Goal: Task Accomplishment & Management: Complete application form

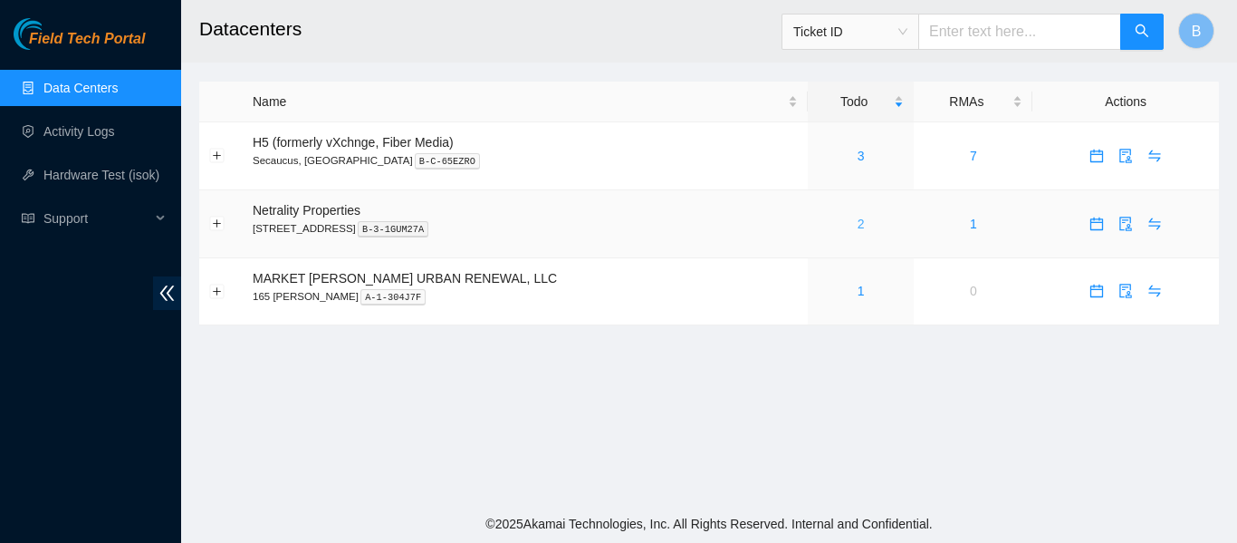
click at [858, 217] on link "2" at bounding box center [861, 223] width 7 height 14
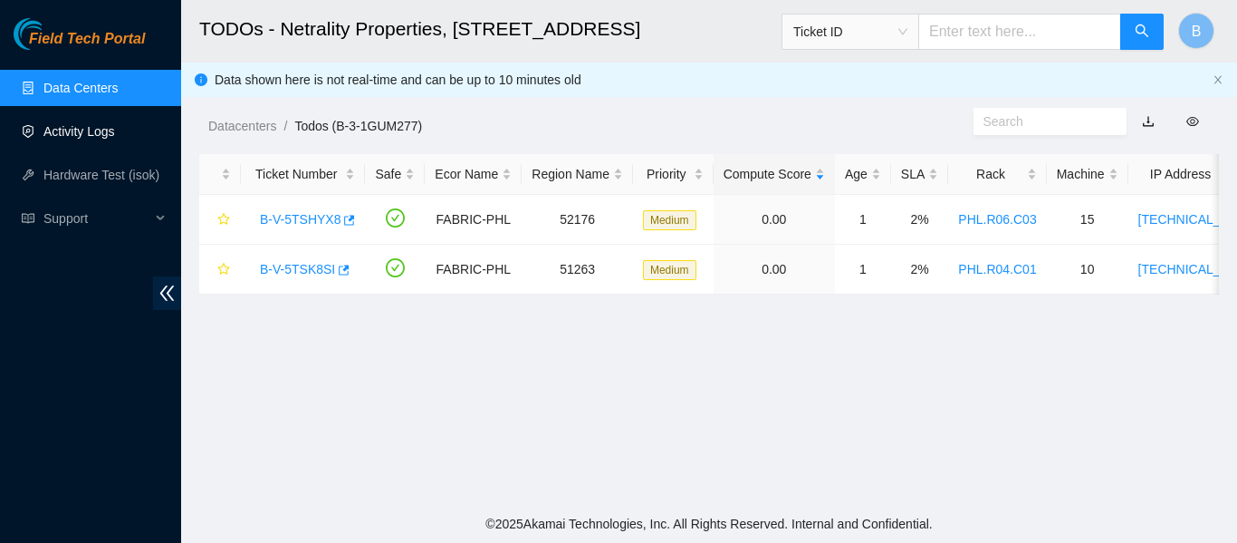
click at [72, 134] on link "Activity Logs" at bounding box center [79, 131] width 72 height 14
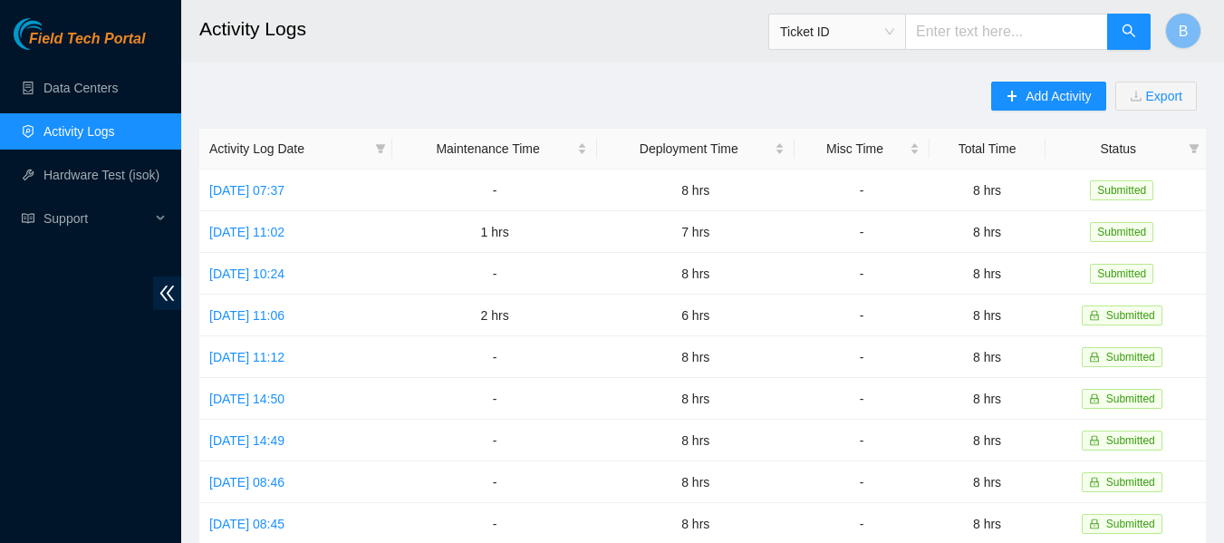
click at [95, 85] on link "Data Centers" at bounding box center [80, 88] width 74 height 14
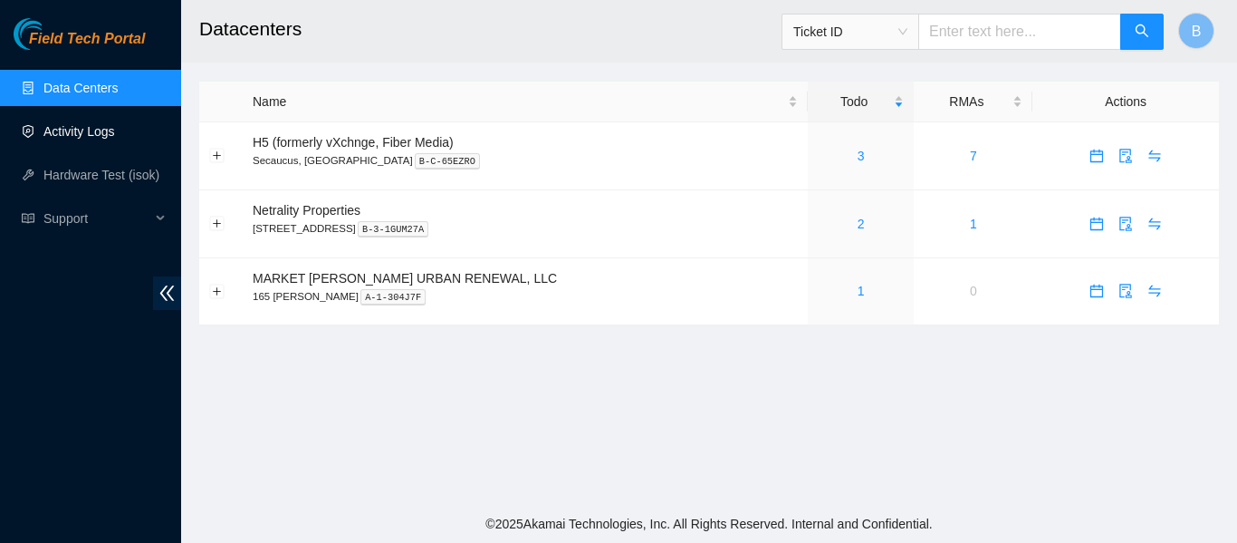
click at [84, 134] on link "Activity Logs" at bounding box center [79, 131] width 72 height 14
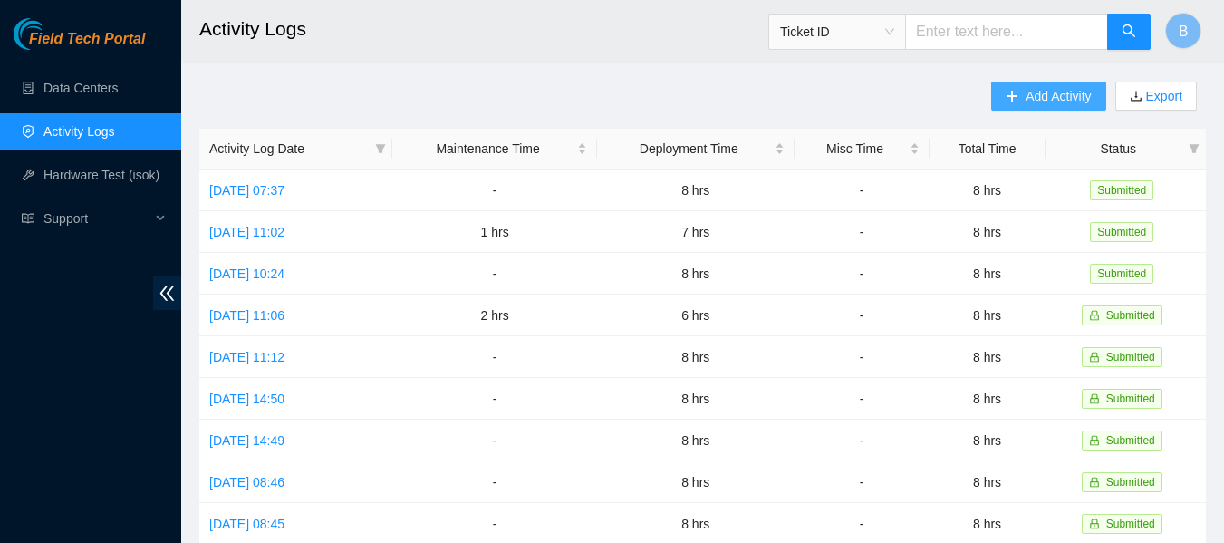
click at [1043, 88] on span "Add Activity" at bounding box center [1057, 96] width 65 height 20
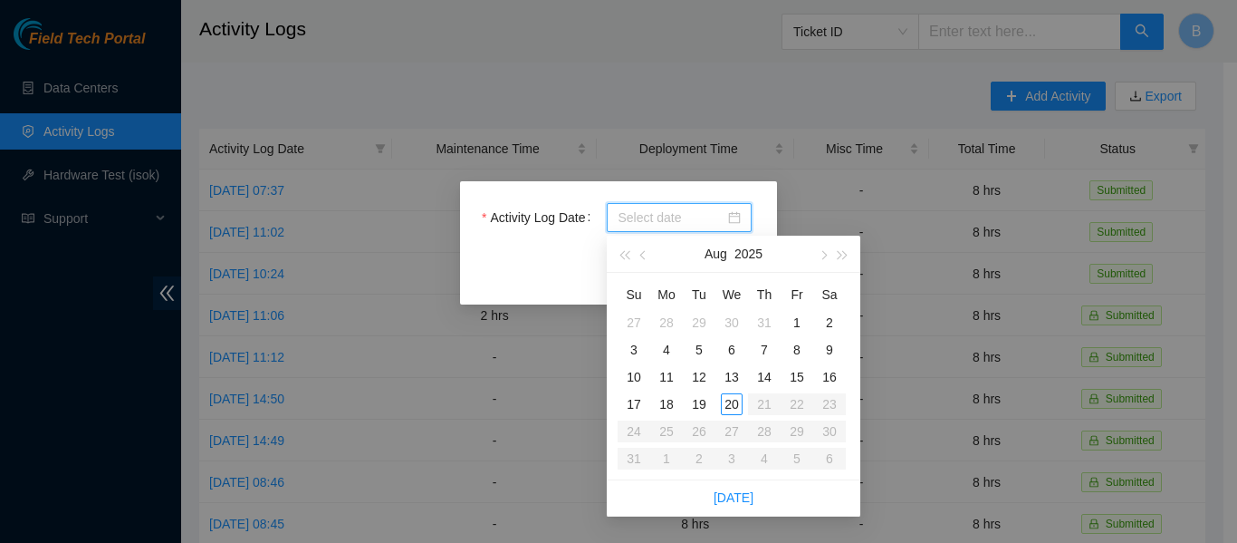
click at [651, 214] on input "Activity Log Date" at bounding box center [671, 217] width 107 height 20
click at [674, 401] on div "18" at bounding box center [667, 404] width 22 height 22
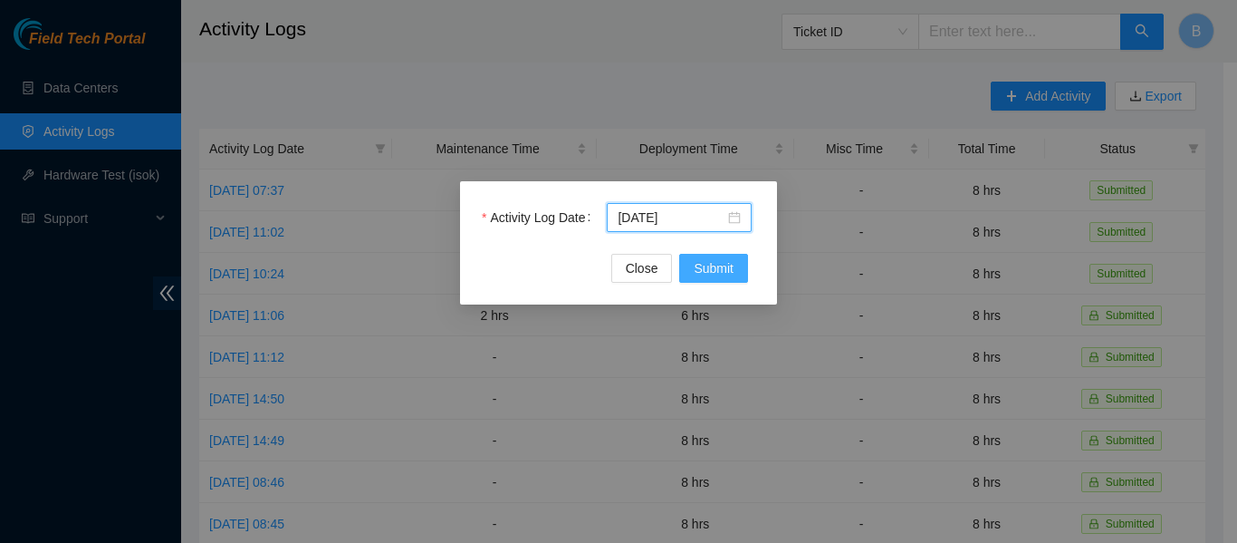
type input "2025-08-18"
click at [719, 263] on span "Submit" at bounding box center [714, 268] width 40 height 20
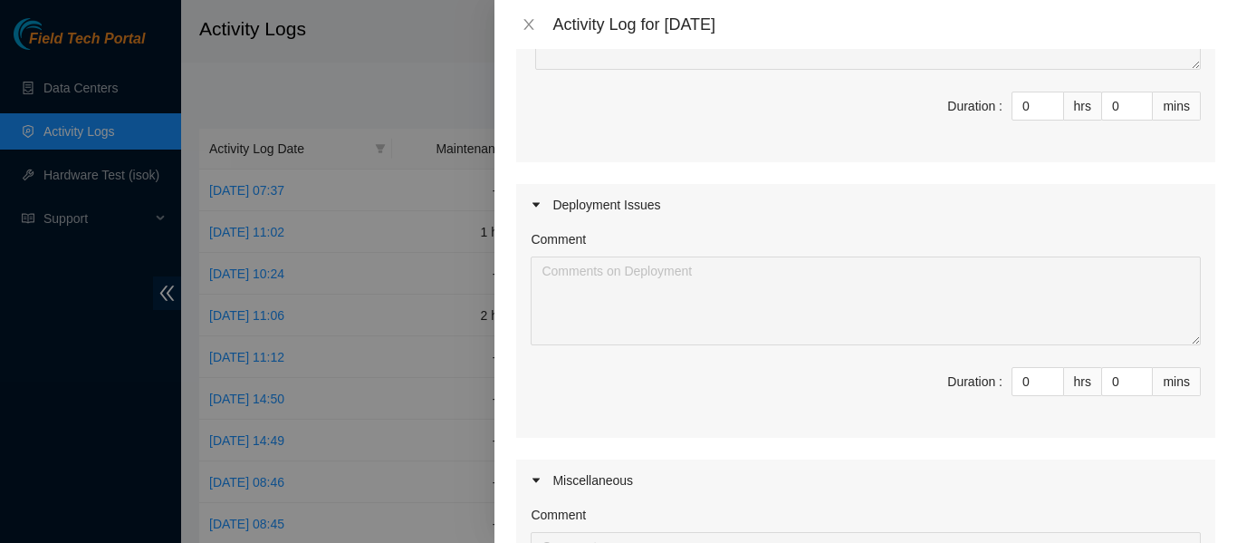
scroll to position [307, 0]
click at [1020, 380] on input "0" at bounding box center [1038, 379] width 51 height 27
type input "8"
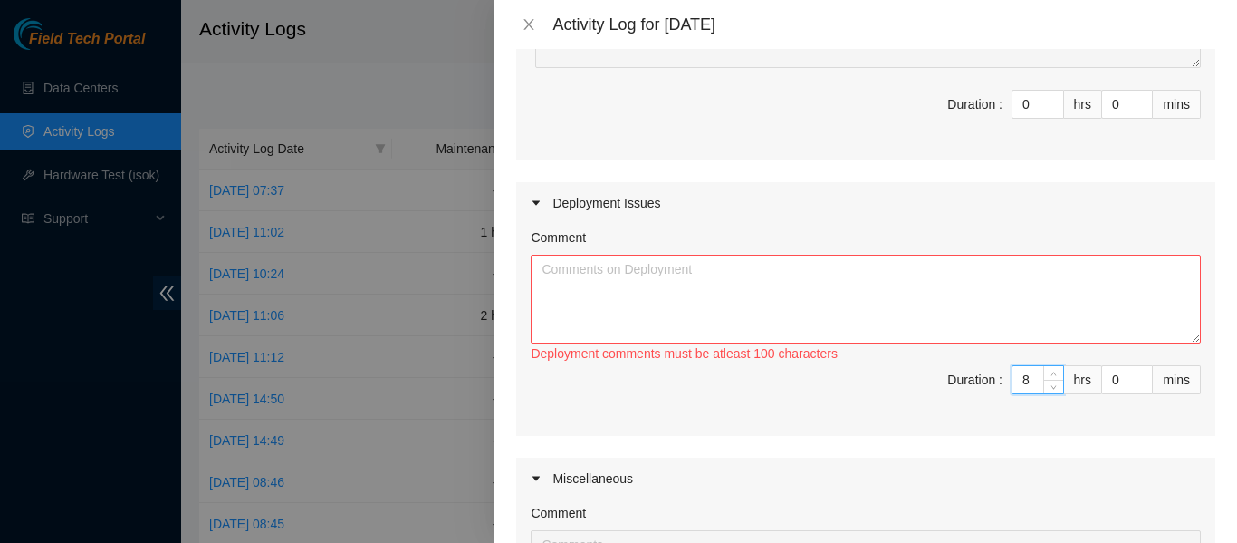
type input "8"
click at [832, 285] on textarea "Comment" at bounding box center [866, 299] width 670 height 89
click at [695, 285] on textarea "Today I worked on" at bounding box center [866, 299] width 670 height 89
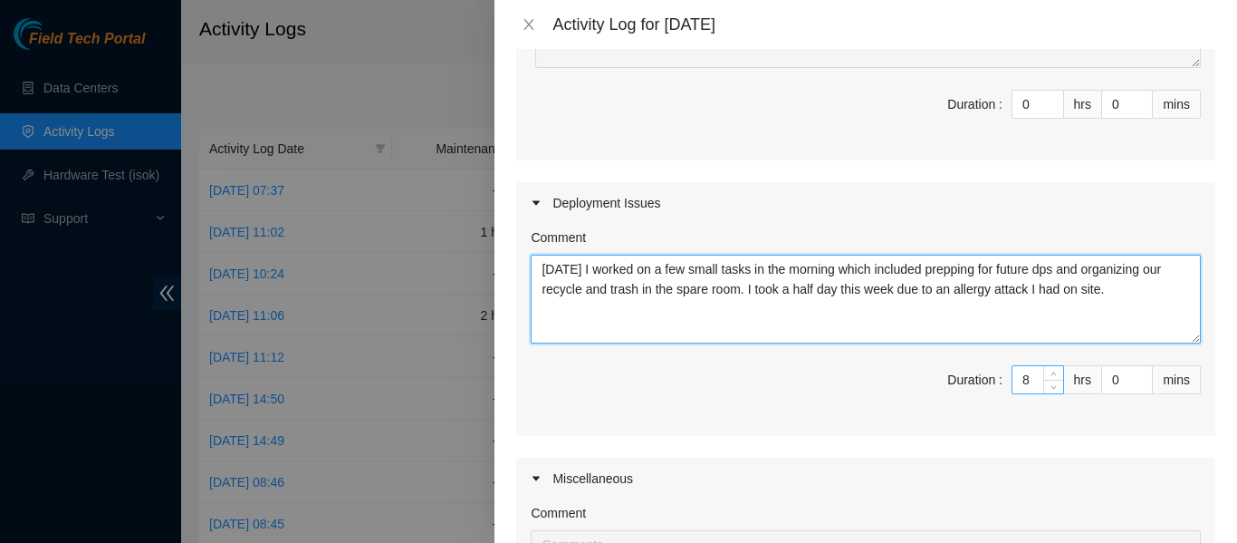
type textarea "Today I worked on a few small tasks in the morning which included prepping for …"
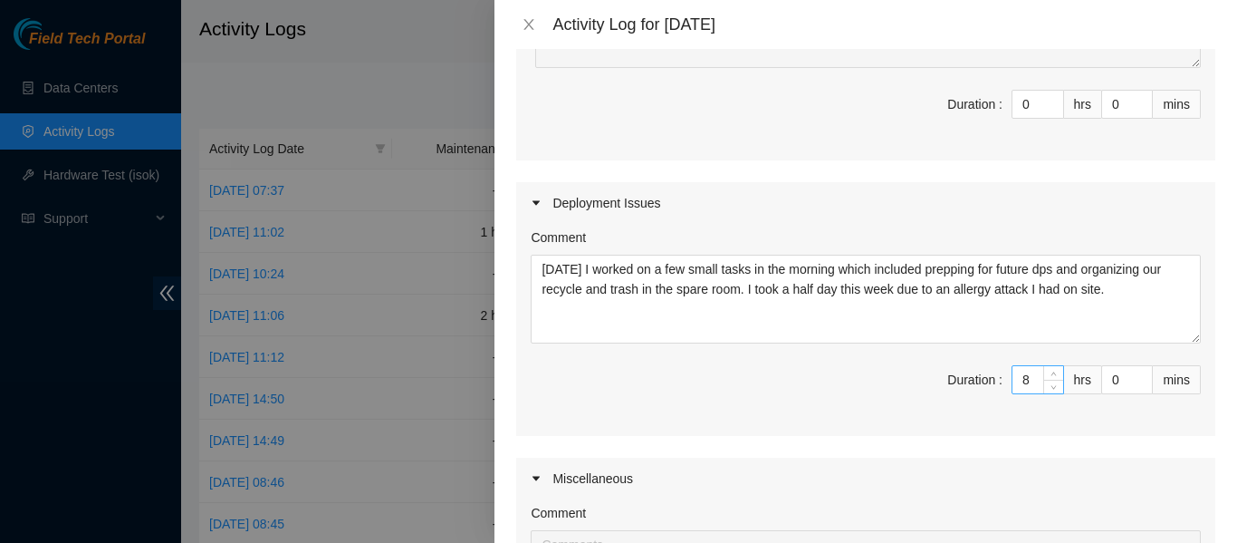
click at [1019, 390] on input "8" at bounding box center [1038, 379] width 51 height 27
type input "5"
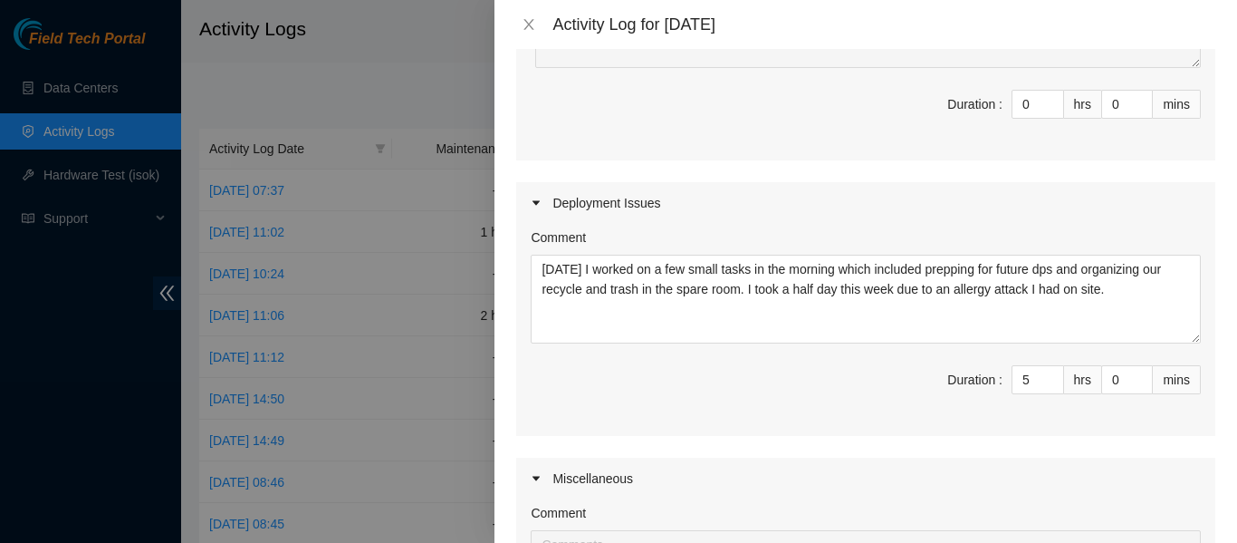
click at [828, 418] on div "Comment Today I worked on a few small tasks in the morning which included prepp…" at bounding box center [865, 330] width 699 height 212
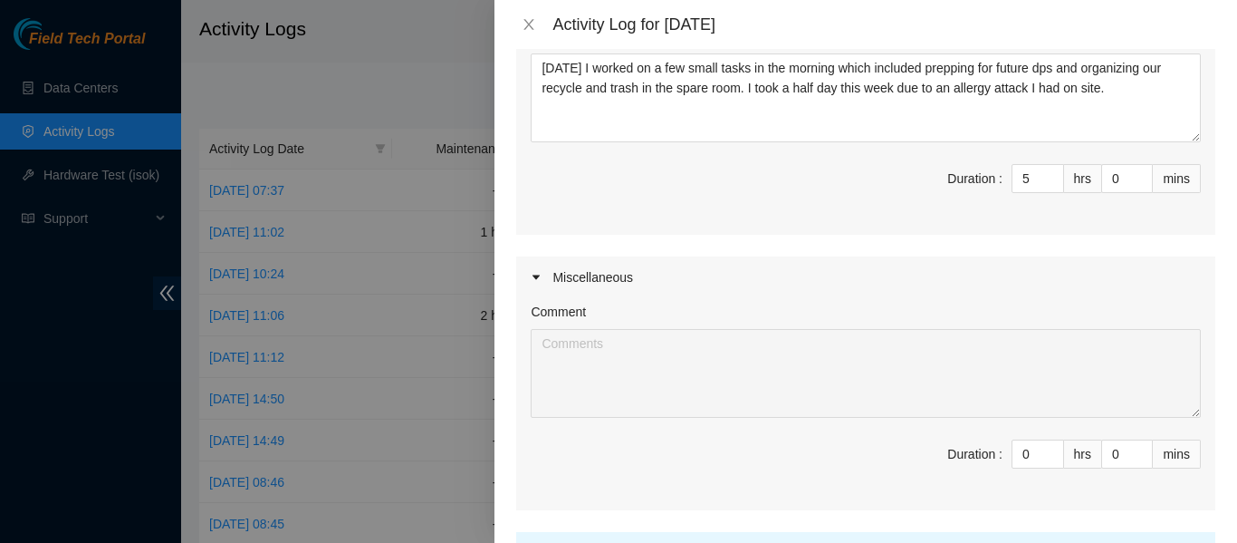
scroll to position [674, 0]
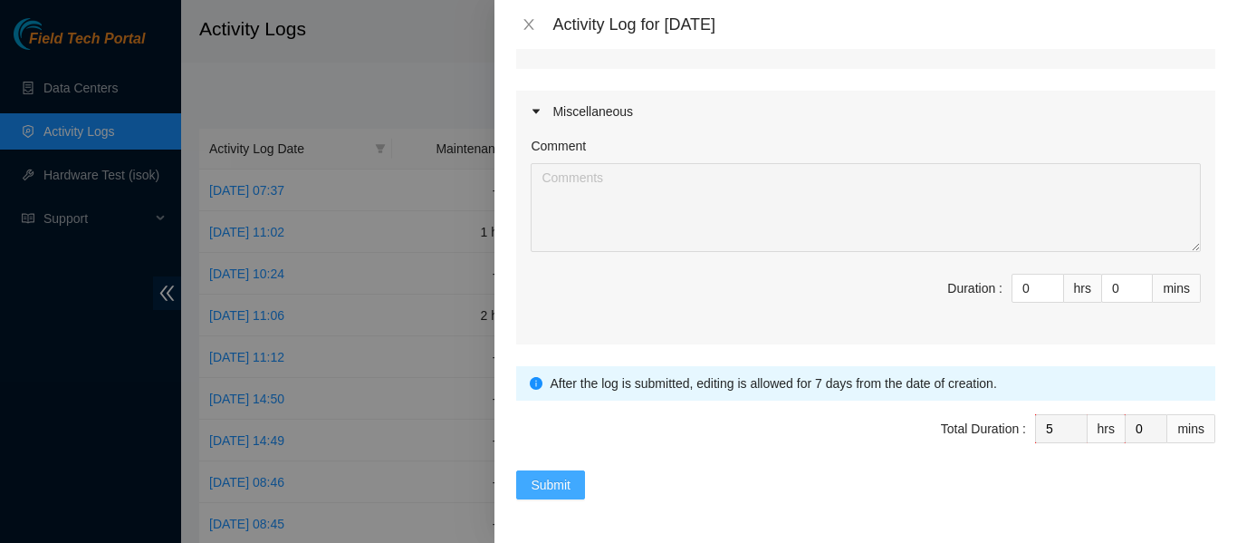
click at [544, 477] on span "Submit" at bounding box center [551, 485] width 40 height 20
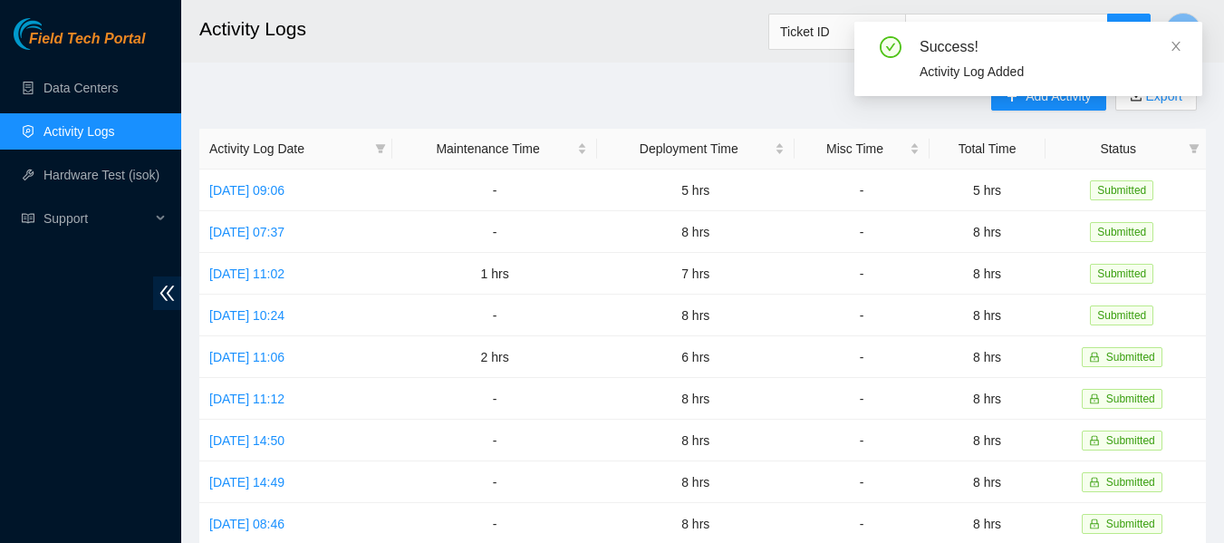
click at [1032, 101] on div "Success! Activity Log Added" at bounding box center [1028, 66] width 348 height 89
click at [1170, 46] on icon "close" at bounding box center [1175, 46] width 13 height 13
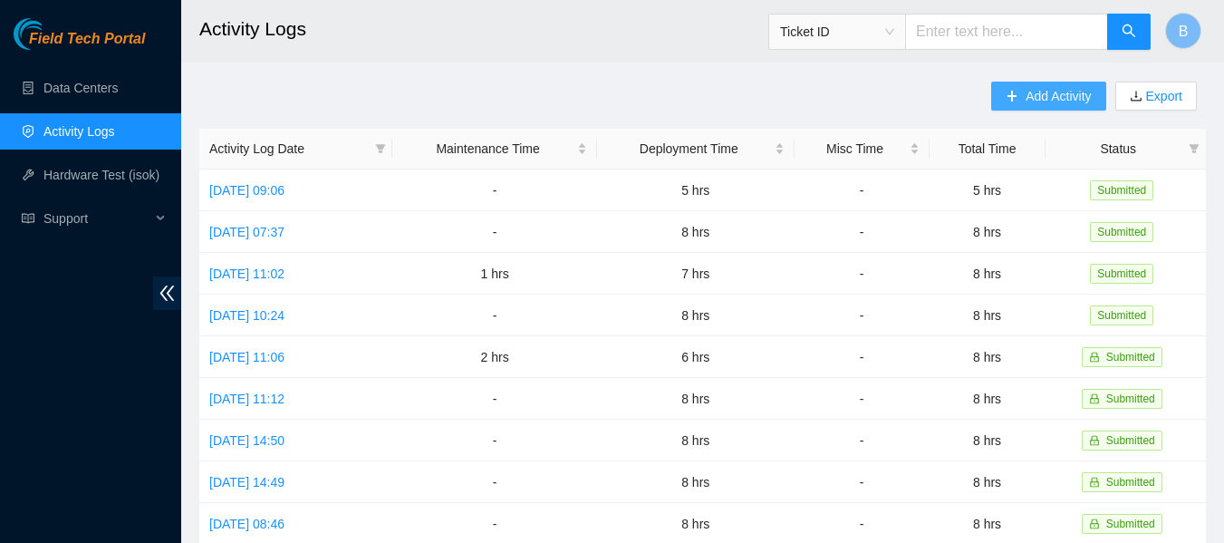
click at [1027, 99] on span "Add Activity" at bounding box center [1057, 96] width 65 height 20
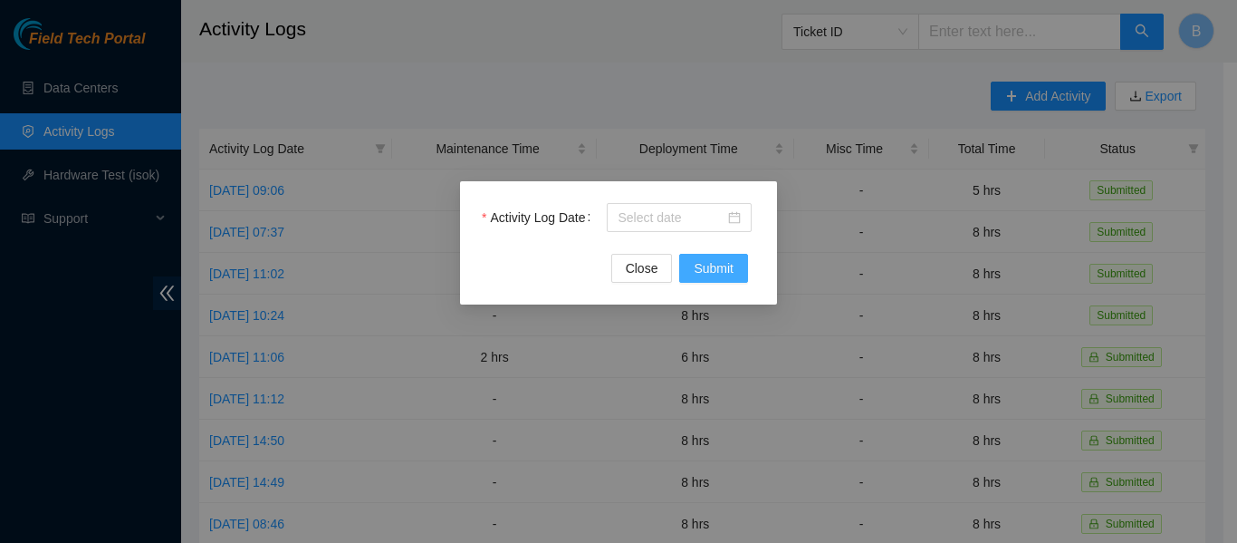
click at [718, 275] on span "Submit" at bounding box center [714, 268] width 40 height 20
click at [730, 225] on div at bounding box center [679, 217] width 123 height 20
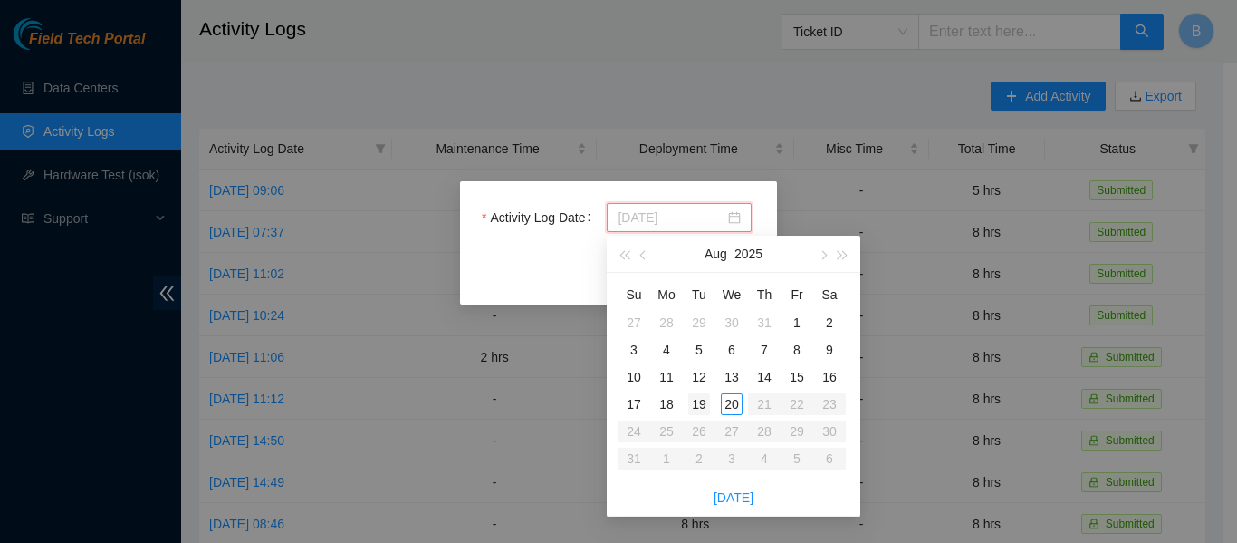
type input "2025-08-19"
click at [699, 404] on div "19" at bounding box center [699, 404] width 22 height 22
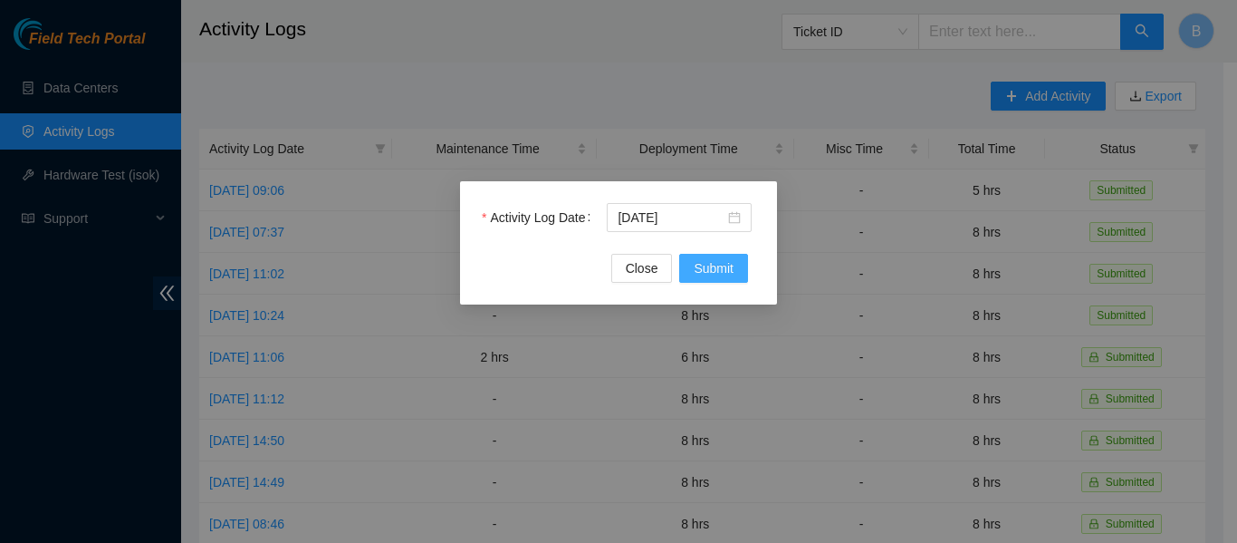
click at [729, 258] on span "Submit" at bounding box center [714, 268] width 40 height 20
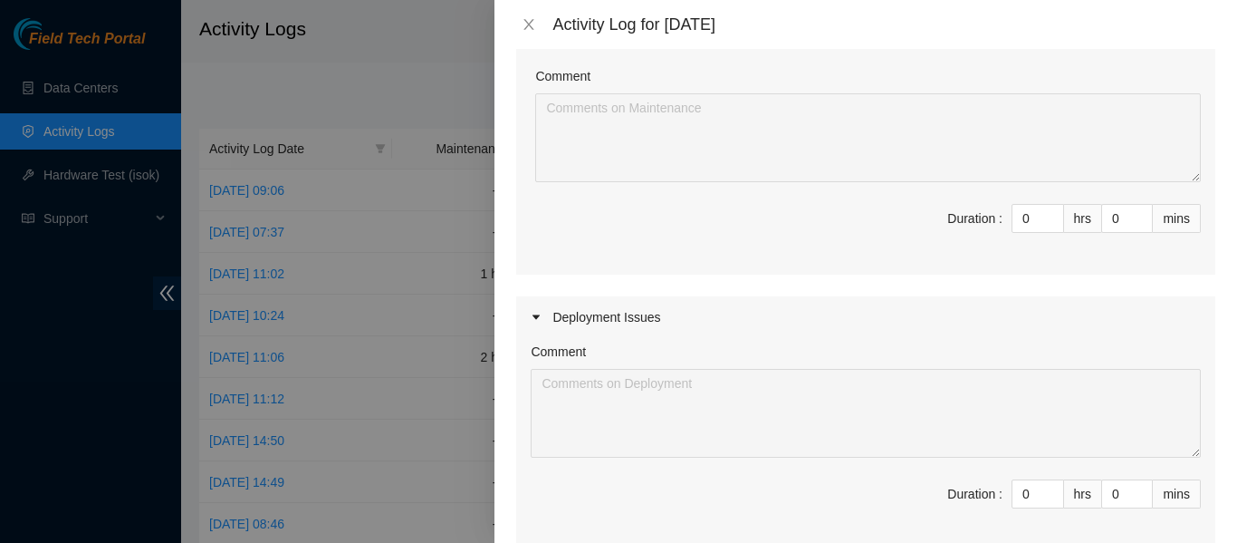
scroll to position [199, 0]
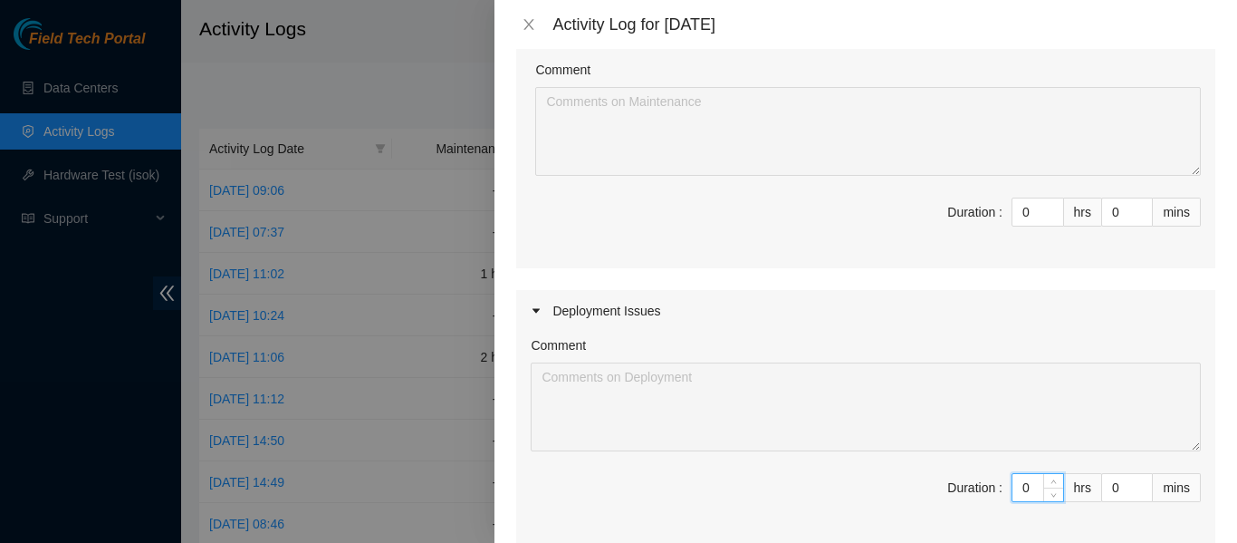
click at [1013, 491] on input "0" at bounding box center [1038, 487] width 51 height 27
type input "8"
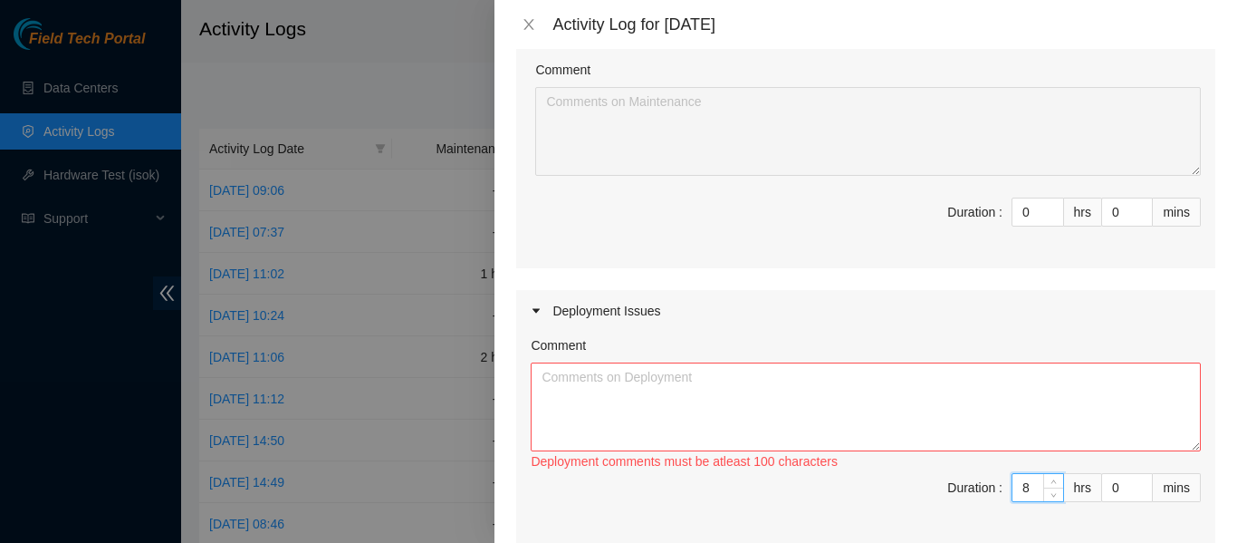
type input "8"
click at [871, 388] on textarea "Comment" at bounding box center [866, 406] width 670 height 89
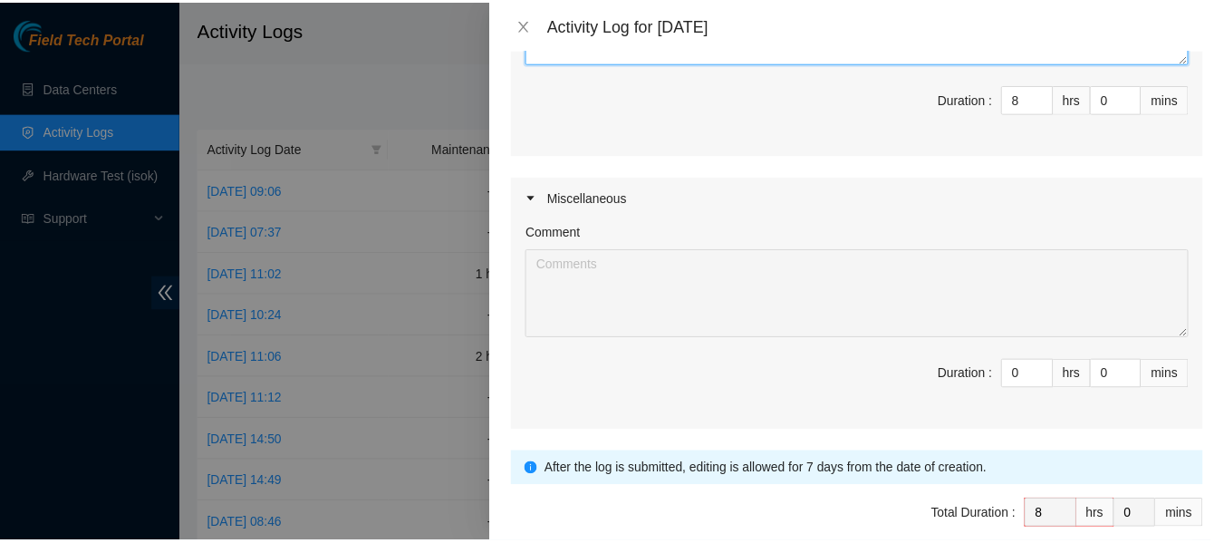
scroll to position [674, 0]
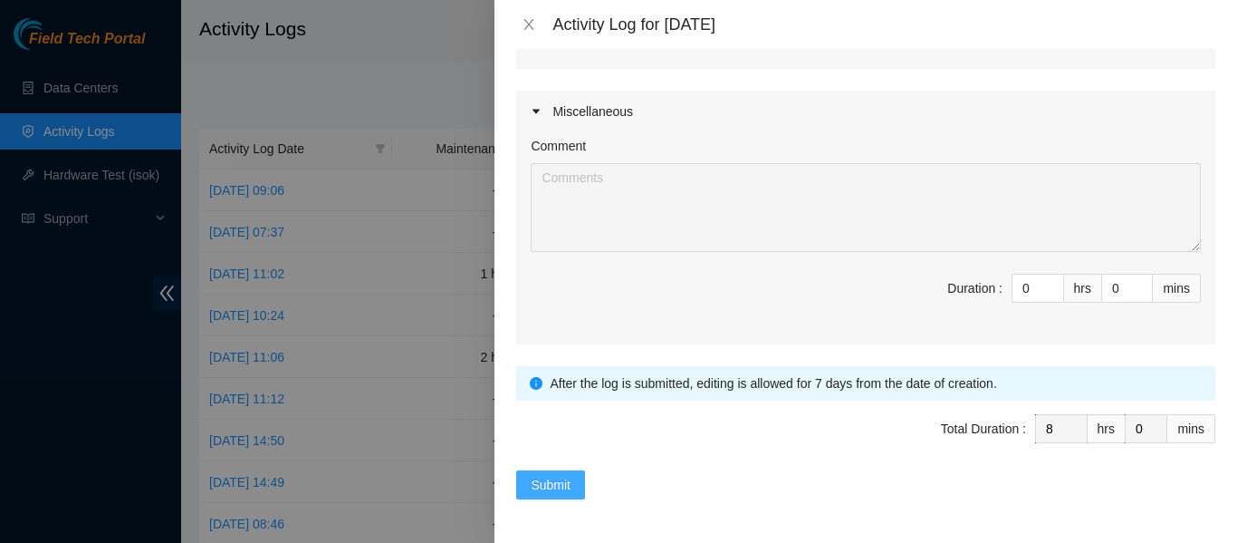
type textarea "Today we worked with the NIE on site, began the decommission on the second floo…"
click at [552, 478] on span "Submit" at bounding box center [551, 485] width 40 height 20
